Goal: Information Seeking & Learning: Find specific fact

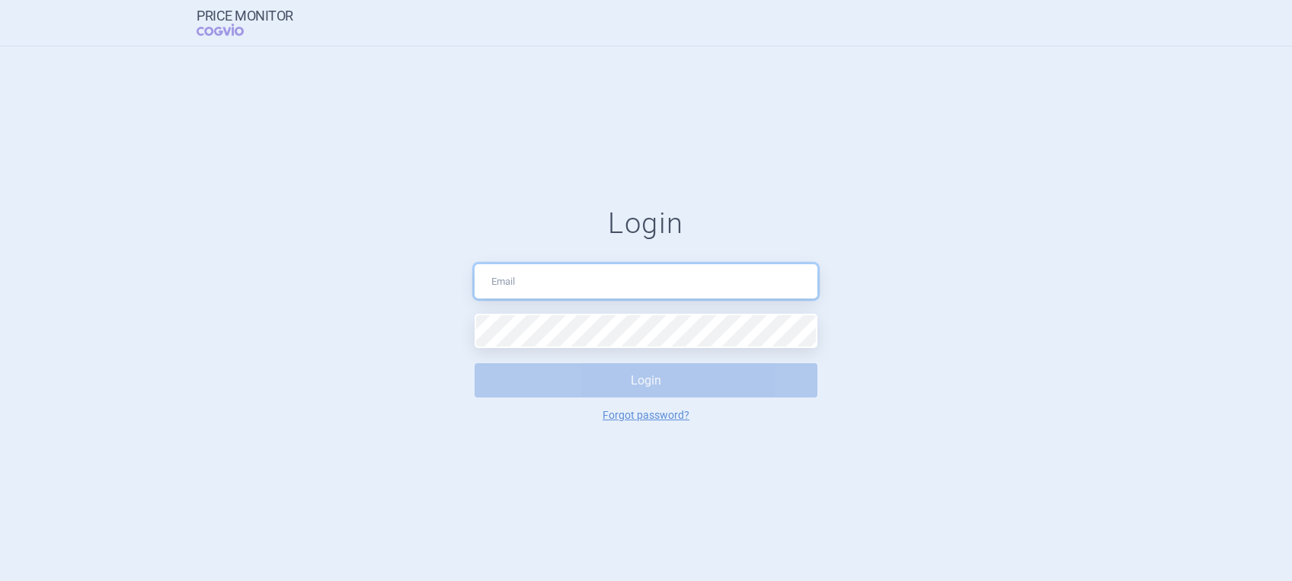
type input "[PERSON_NAME][EMAIL_ADDRESS][DOMAIN_NAME]"
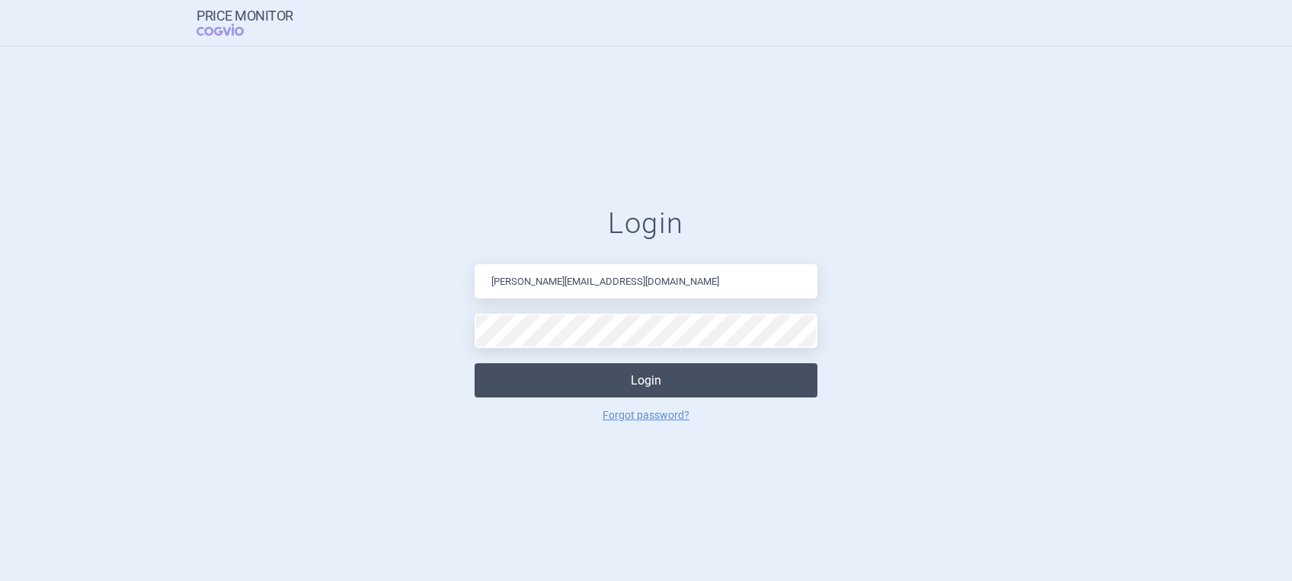
click at [631, 383] on button "Login" at bounding box center [646, 380] width 343 height 34
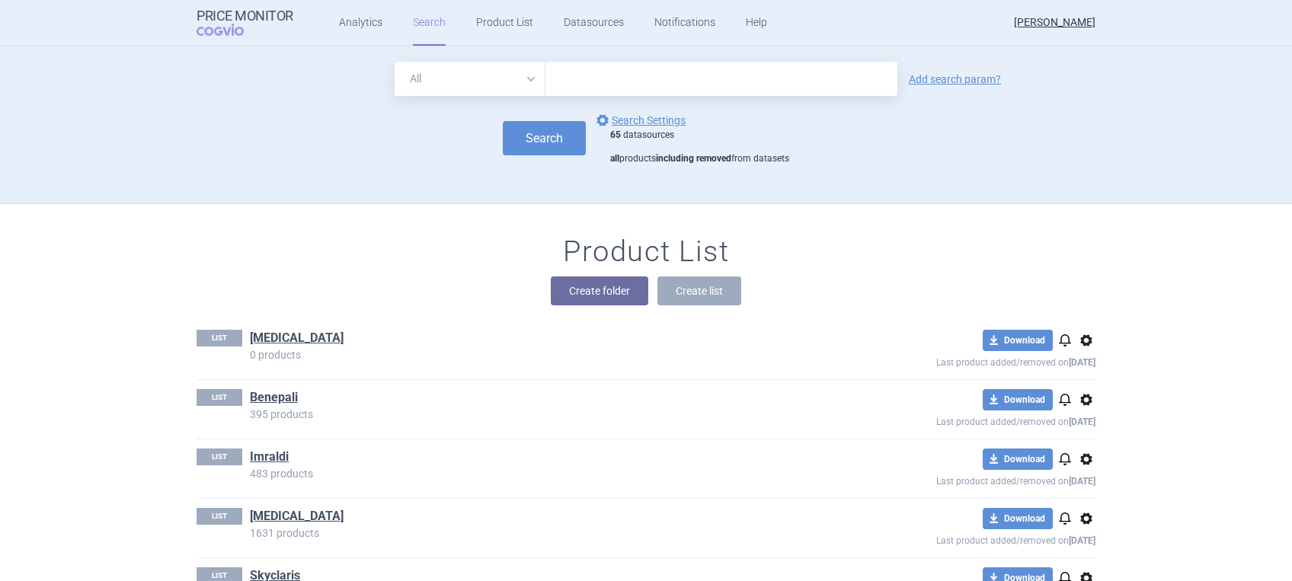
click at [602, 80] on input "text" at bounding box center [721, 79] width 352 height 34
type input "[MEDICAL_DATA]"
click button "Search" at bounding box center [544, 138] width 83 height 34
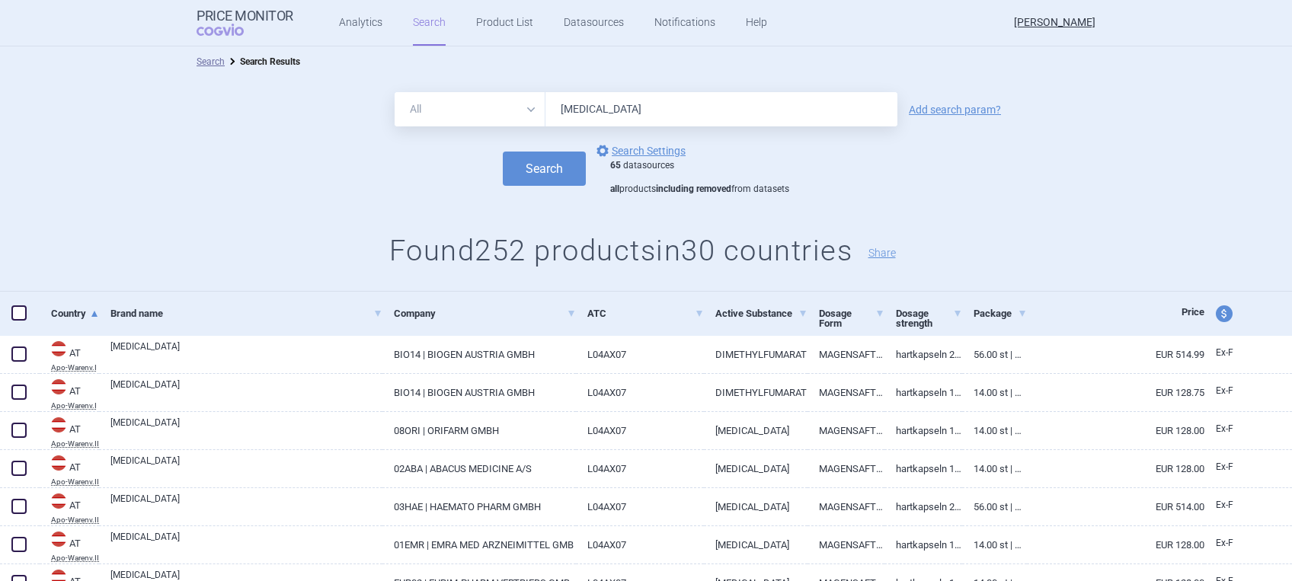
drag, startPoint x: 631, startPoint y: 108, endPoint x: 528, endPoint y: 109, distance: 102.8
click at [528, 109] on div "All Brand Name ATC Company Active Substance Country Newer than [MEDICAL_DATA]" at bounding box center [646, 109] width 503 height 34
type input "z"
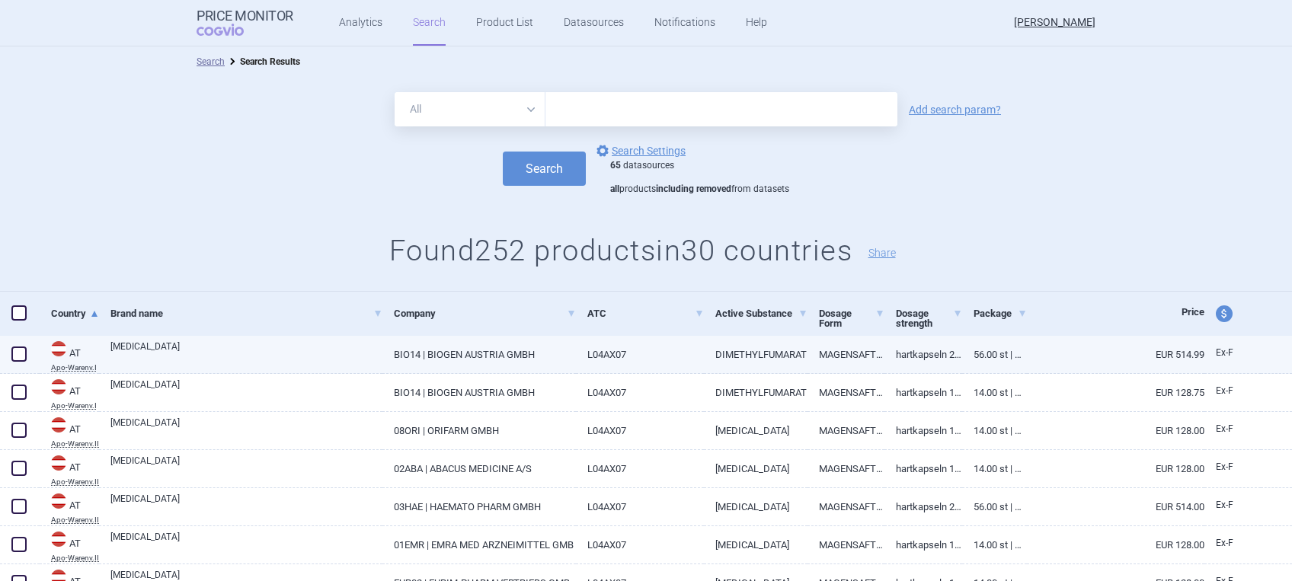
click at [742, 350] on link "DIMETHYLFUMARAT" at bounding box center [756, 354] width 104 height 37
select select "EUR"
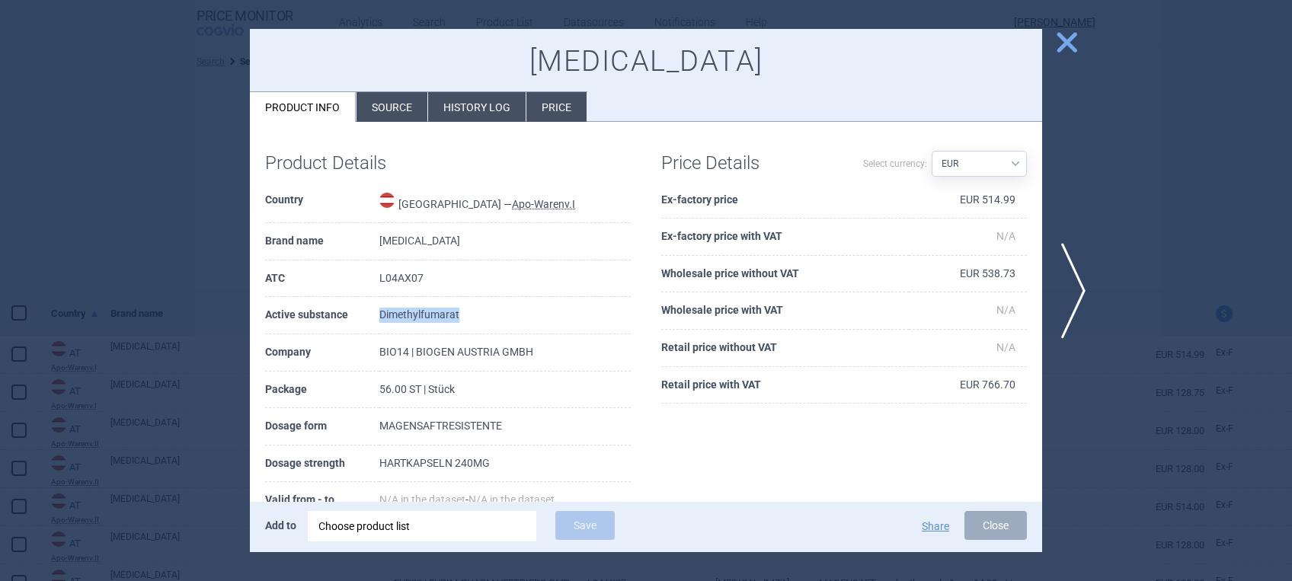
drag, startPoint x: 460, startPoint y: 311, endPoint x: 378, endPoint y: 307, distance: 82.4
click at [378, 307] on tr "Active substance Dimethylfumarat" at bounding box center [448, 315] width 366 height 37
drag, startPoint x: 378, startPoint y: 307, endPoint x: 389, endPoint y: 308, distance: 11.5
copy tr "Dimethylfumarat"
click at [1064, 33] on span "close" at bounding box center [1066, 42] width 27 height 27
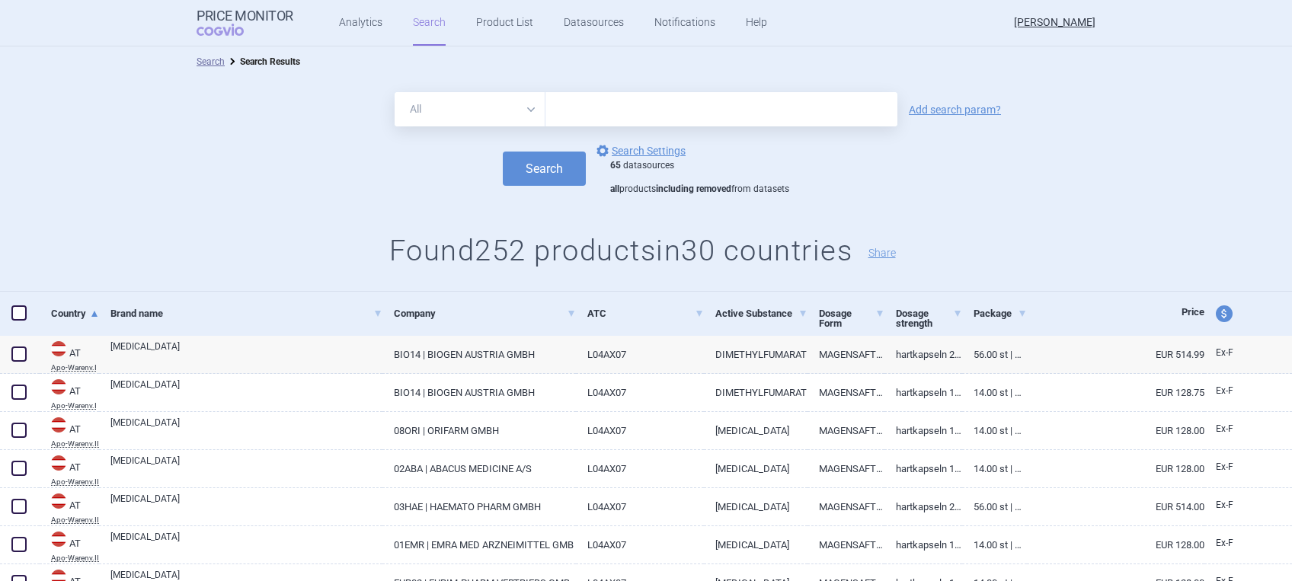
click at [597, 104] on input "text" at bounding box center [721, 109] width 352 height 34
paste input "Dimethylfumarat"
type input "Dimethylfumarat"
click at [503, 152] on button "Search" at bounding box center [544, 169] width 83 height 34
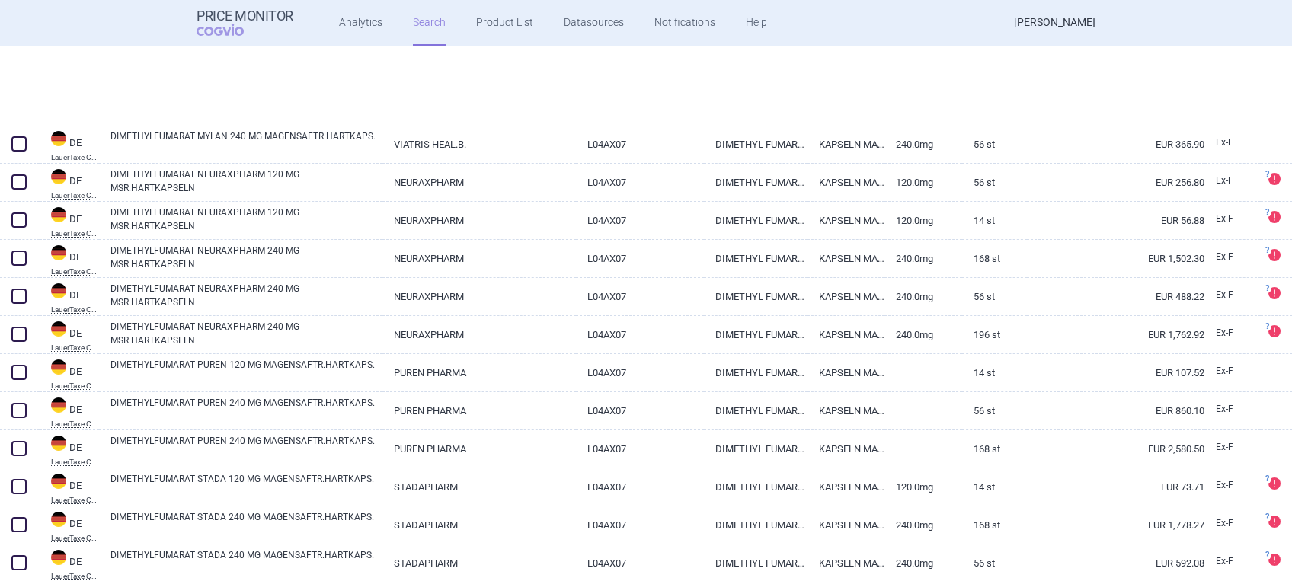
scroll to position [3601, 0]
